Goal: Information Seeking & Learning: Find specific fact

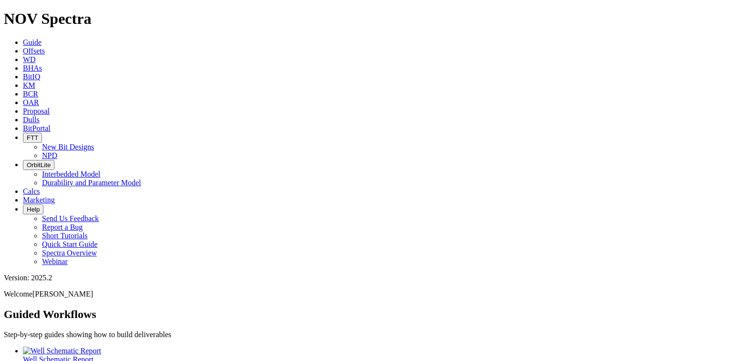
click at [40, 115] on link "Dulls" at bounding box center [31, 119] width 17 height 8
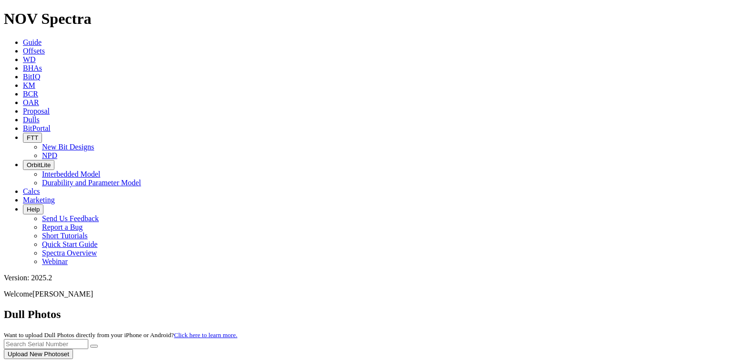
click at [558, 359] on div at bounding box center [366, 359] width 725 height 0
click at [88, 339] on input "text" at bounding box center [46, 344] width 84 height 10
paste input "A320974"
click at [94, 346] on icon "submit" at bounding box center [94, 346] width 0 height 0
click at [88, 339] on input "A320974" at bounding box center [46, 344] width 84 height 10
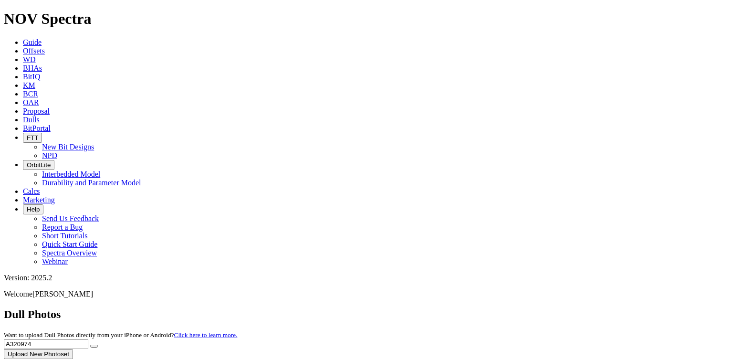
click at [88, 339] on input "A320974" at bounding box center [46, 344] width 84 height 10
paste input "19689"
type input "A319689"
click at [90, 344] on button "submit" at bounding box center [94, 345] width 8 height 3
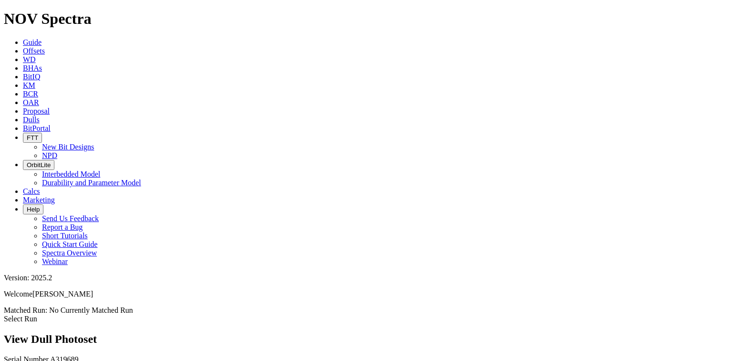
scroll to position [114, 0]
